Goal: Answer question/provide support: Answer question/provide support

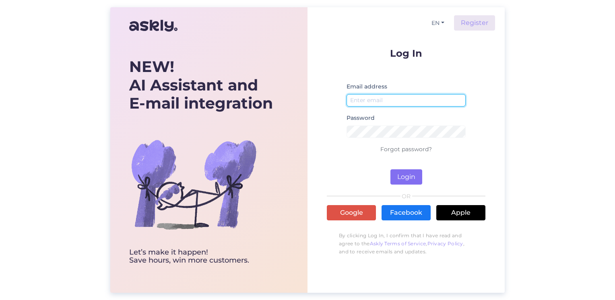
type input "[EMAIL_ADDRESS][PERSON_NAME][DOMAIN_NAME]"
click at [403, 178] on button "Login" at bounding box center [407, 177] width 32 height 15
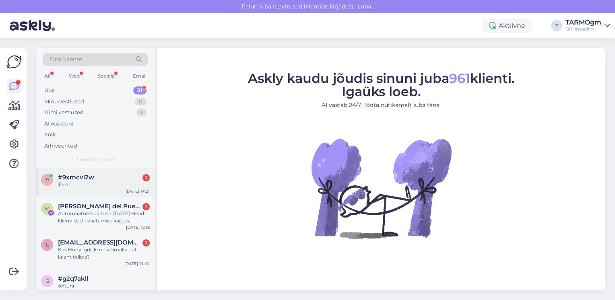
click at [96, 177] on div "#9xmcvi2w 1" at bounding box center [104, 177] width 92 height 7
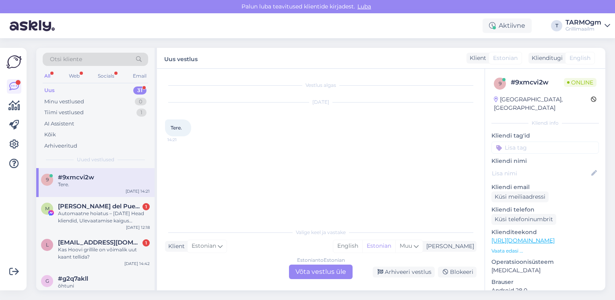
click at [317, 271] on div "Estonian to Estonian Võta vestlus üle" at bounding box center [321, 272] width 64 height 14
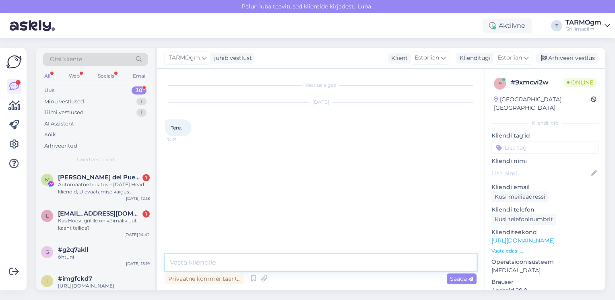
click at [245, 261] on textarea at bounding box center [321, 262] width 312 height 17
type textarea "Tere"
type textarea "Kuidas saame aidata ?"
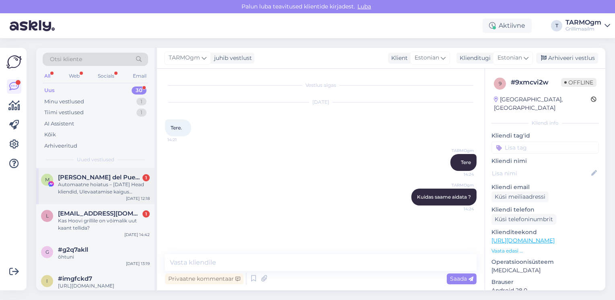
click at [99, 186] on div "Automaatne hoiatus – [DATE] Head kliendid, Ulevaatamise kaigus tuvastas susteem…" at bounding box center [104, 188] width 92 height 14
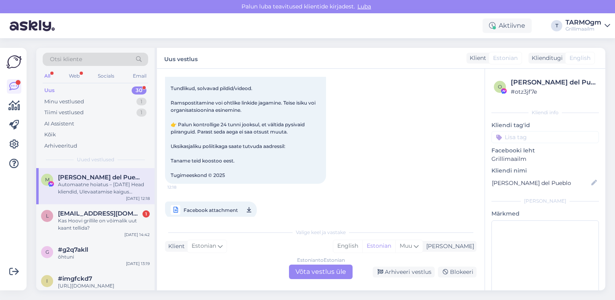
scroll to position [166, 0]
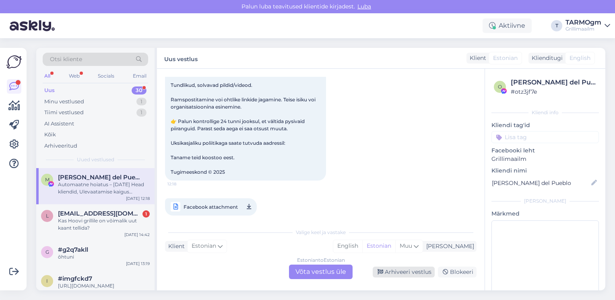
click at [401, 272] on div "Arhiveeri vestlus" at bounding box center [404, 272] width 62 height 11
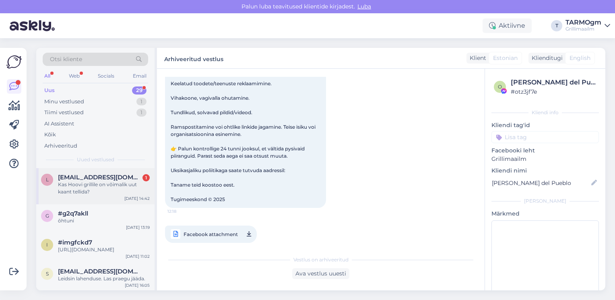
click at [100, 182] on div "Kas Hoovi grillile on võimalik uut kaant tellida?" at bounding box center [104, 188] width 92 height 14
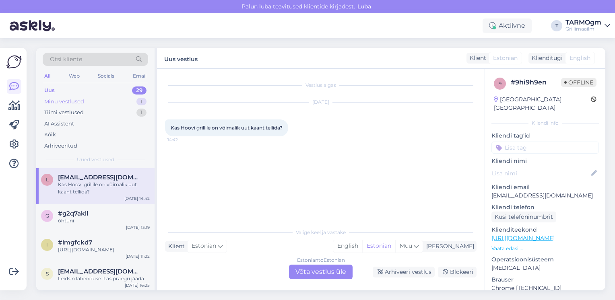
click at [72, 102] on div "Minu vestlused" at bounding box center [64, 102] width 40 height 8
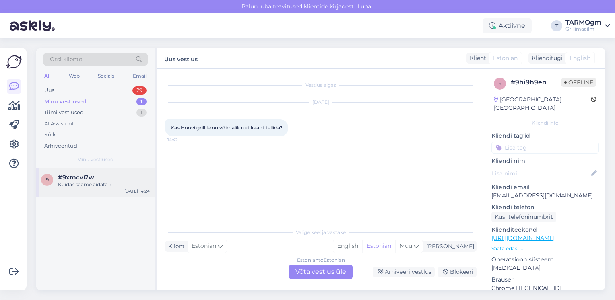
click at [95, 181] on div "Kuidas saame aidata ?" at bounding box center [104, 184] width 92 height 7
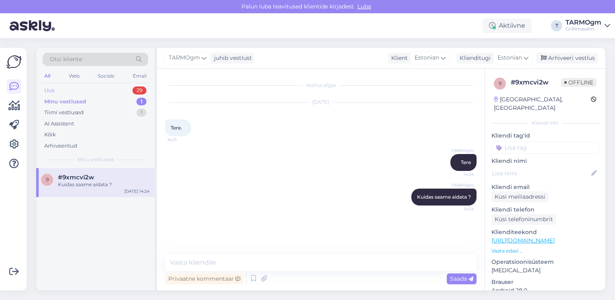
click at [50, 89] on div "Uus" at bounding box center [49, 91] width 10 height 8
